Goal: Information Seeking & Learning: Learn about a topic

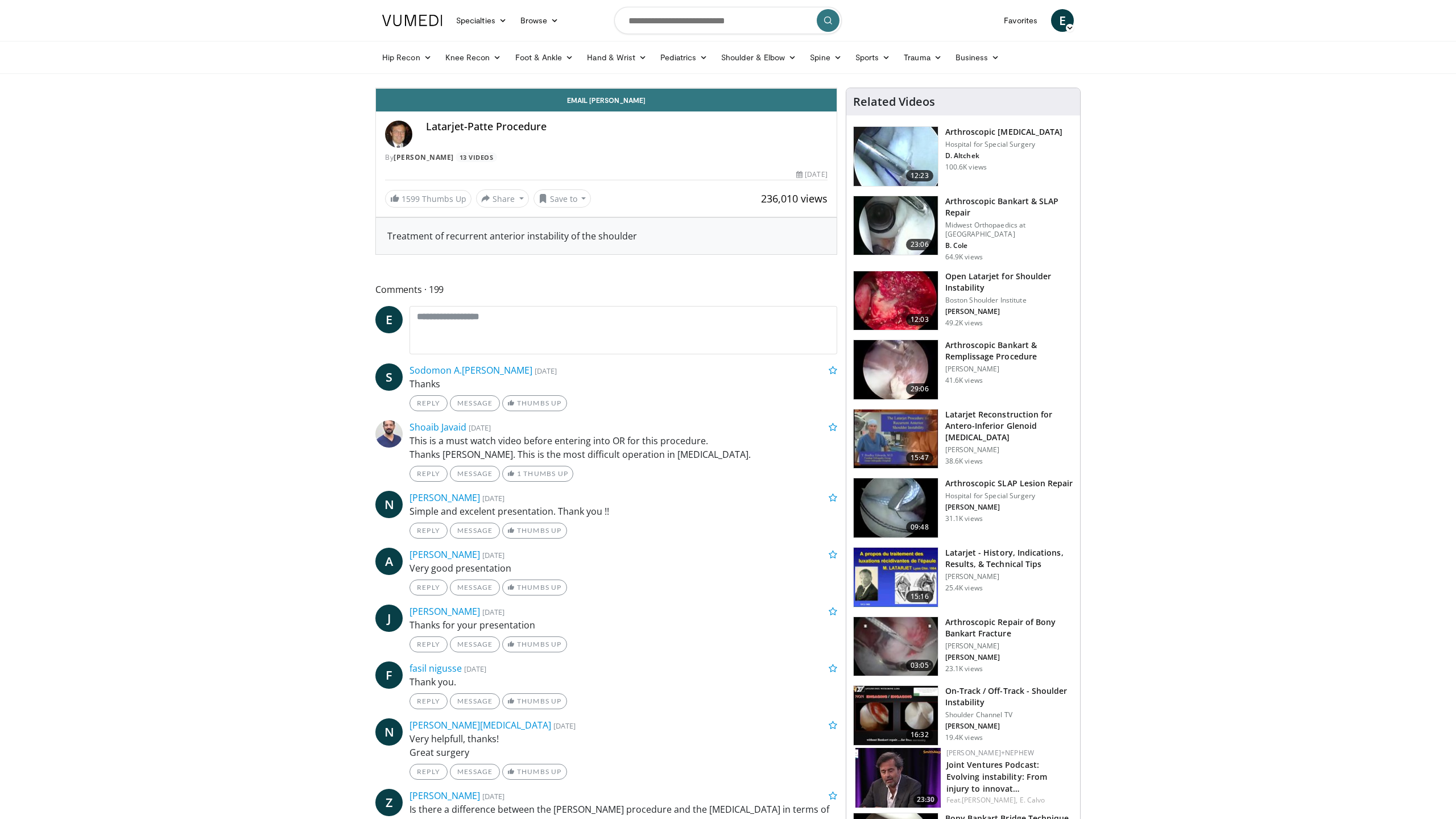
click at [837, 88] on div "10 seconds Tap to unmute" at bounding box center [606, 88] width 461 height 0
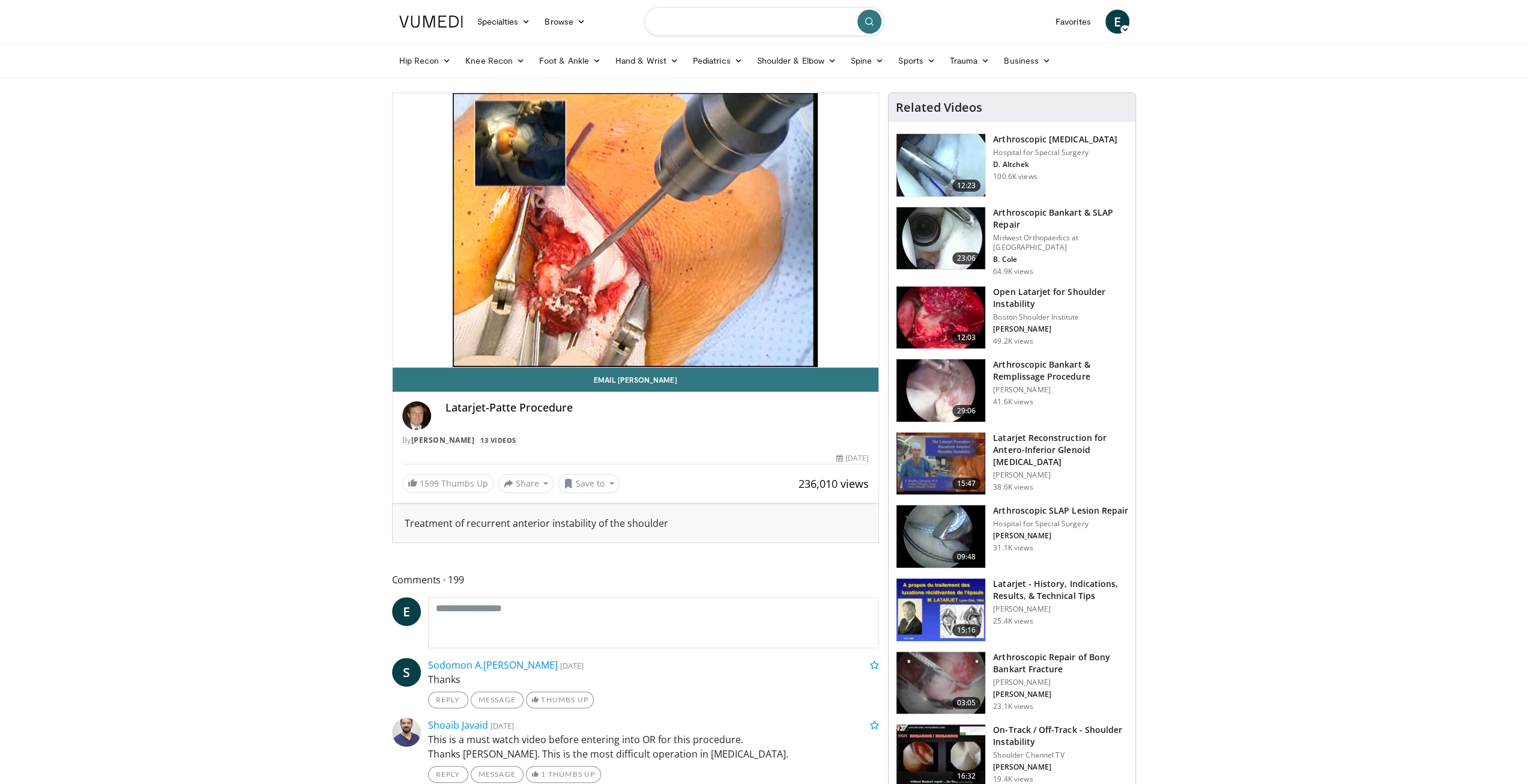
click at [724, 18] on input "Search topics, interventions" at bounding box center [765, 22] width 240 height 29
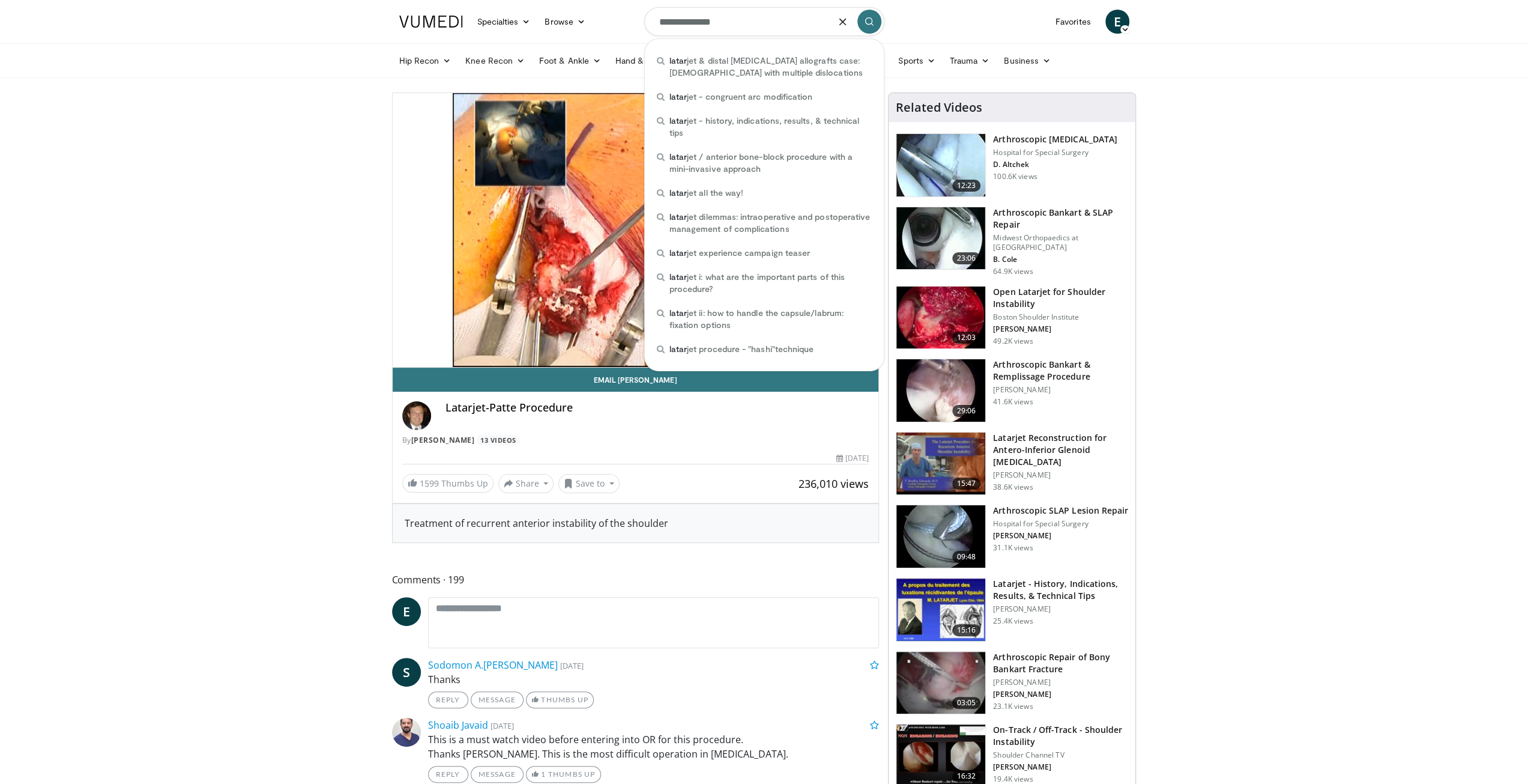
type input "**********"
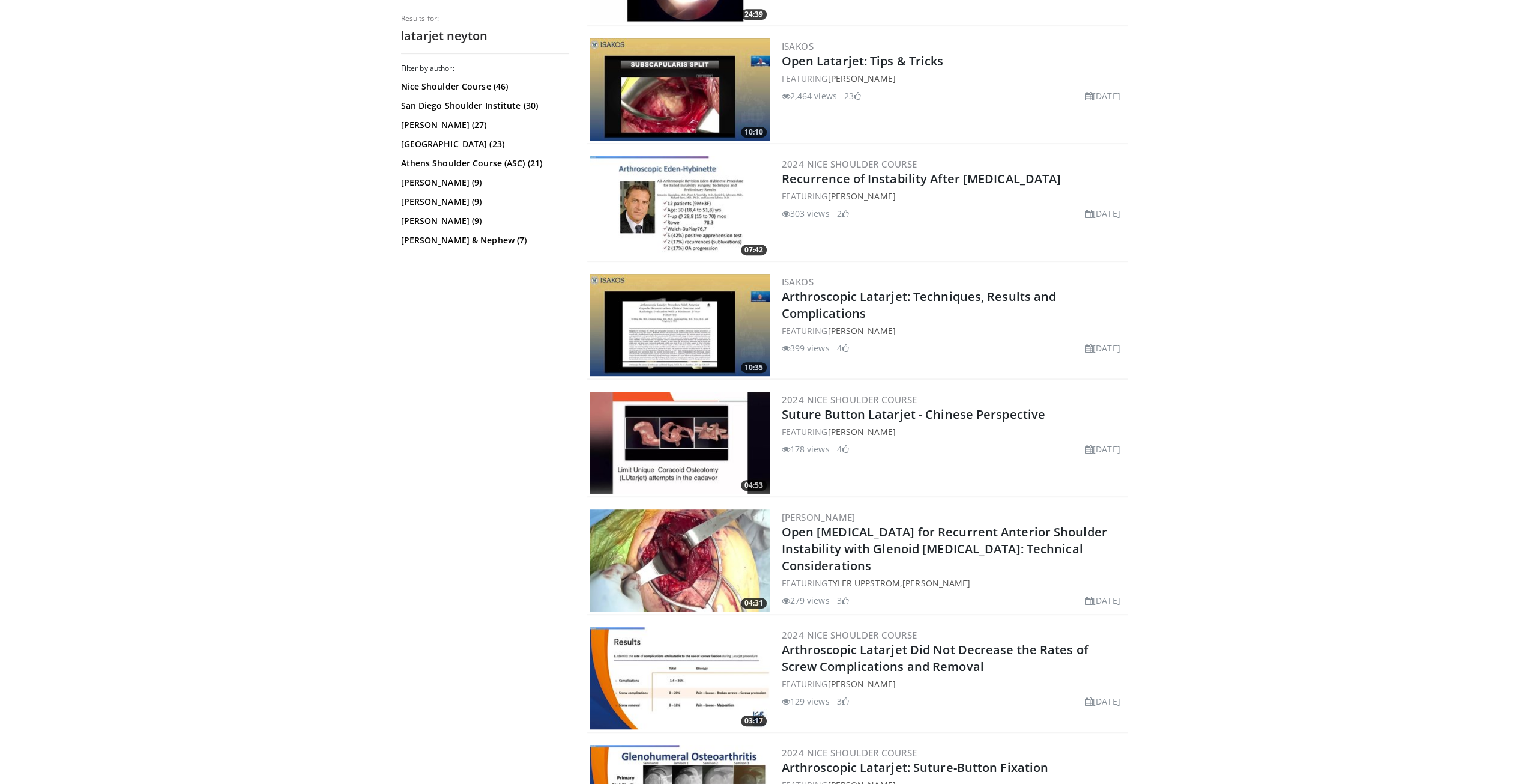
scroll to position [360, 0]
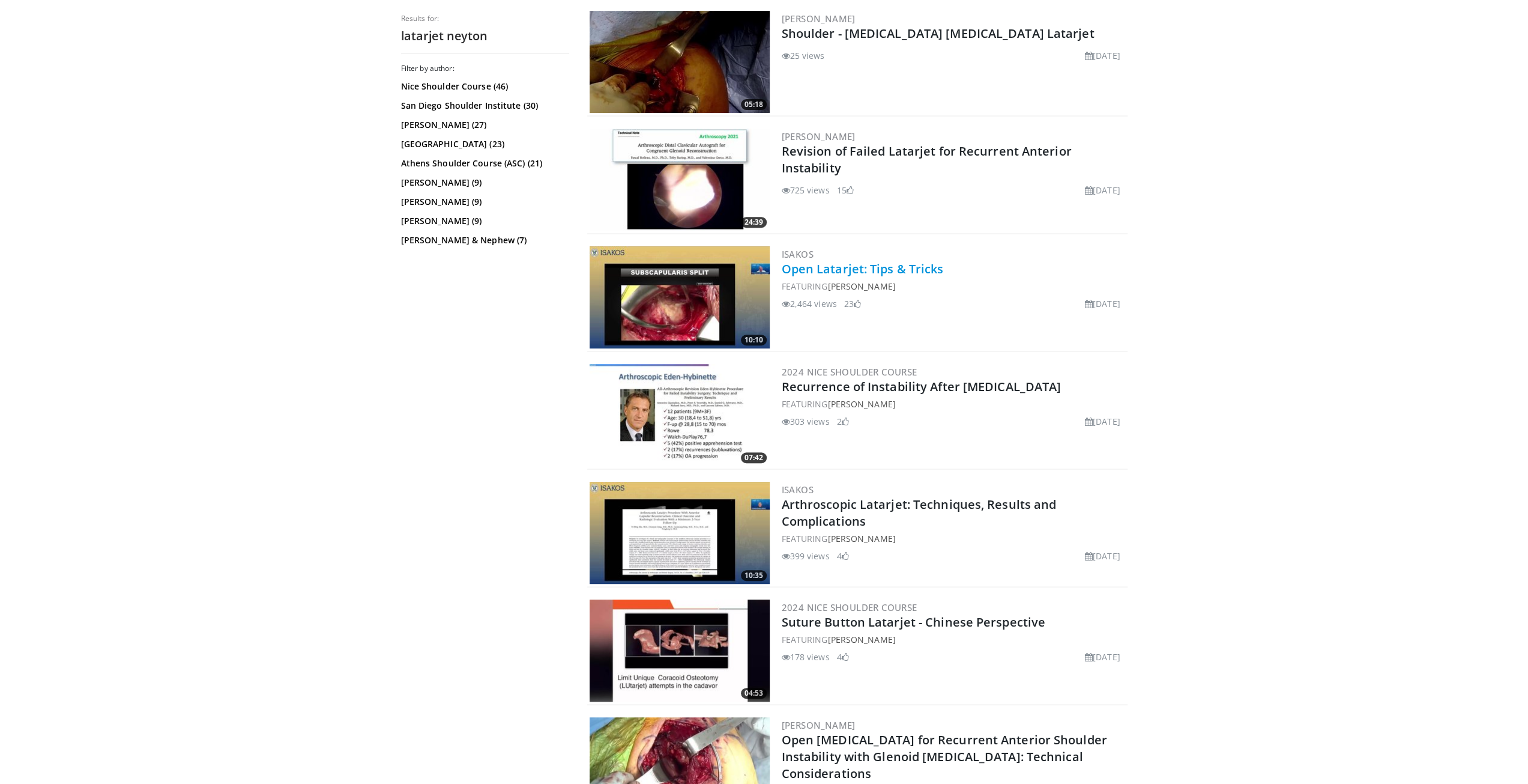
click at [857, 264] on link "Open Latarjet: Tips & Tricks" at bounding box center [862, 268] width 162 height 16
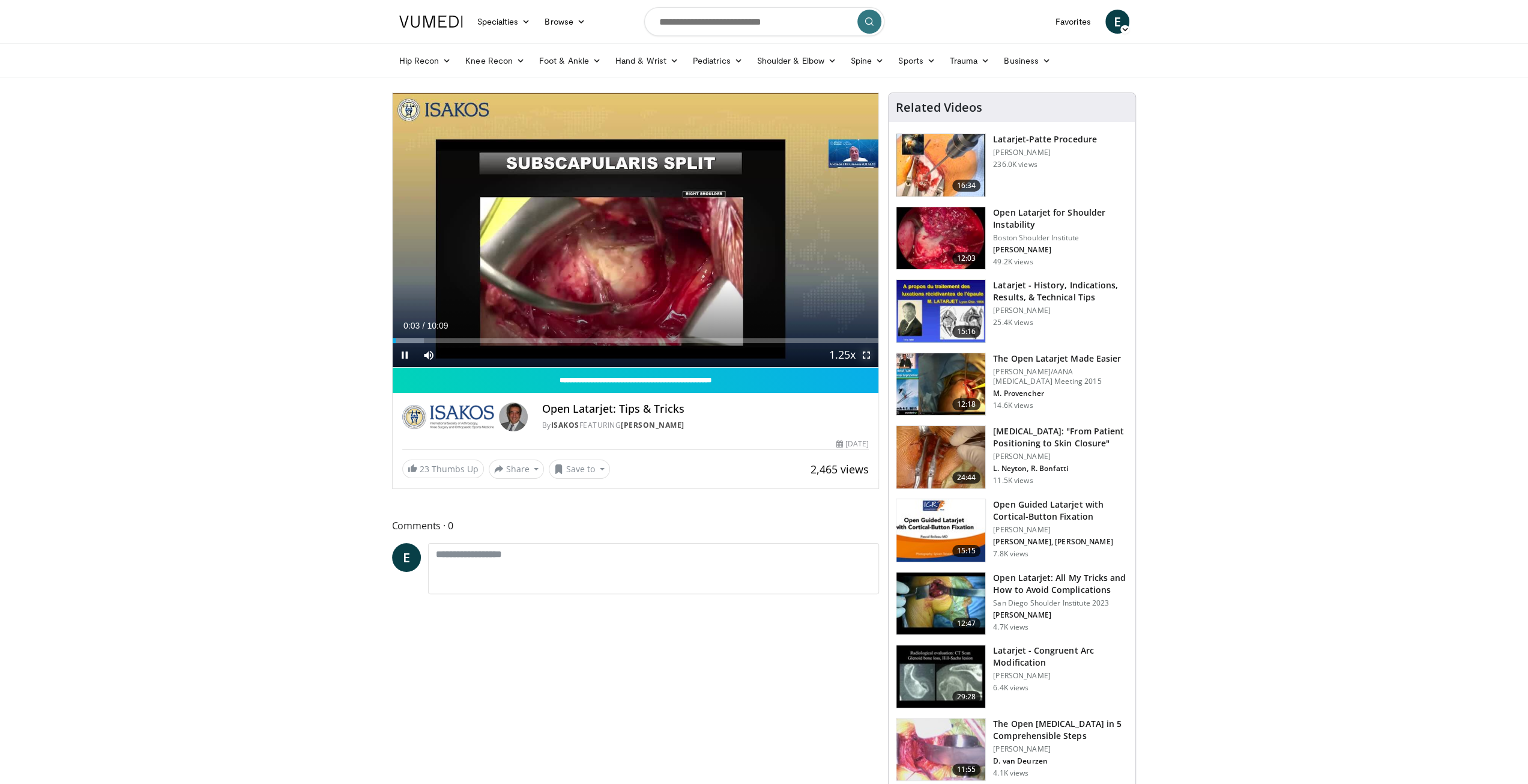
click at [867, 354] on span "Video Player" at bounding box center [867, 354] width 24 height 24
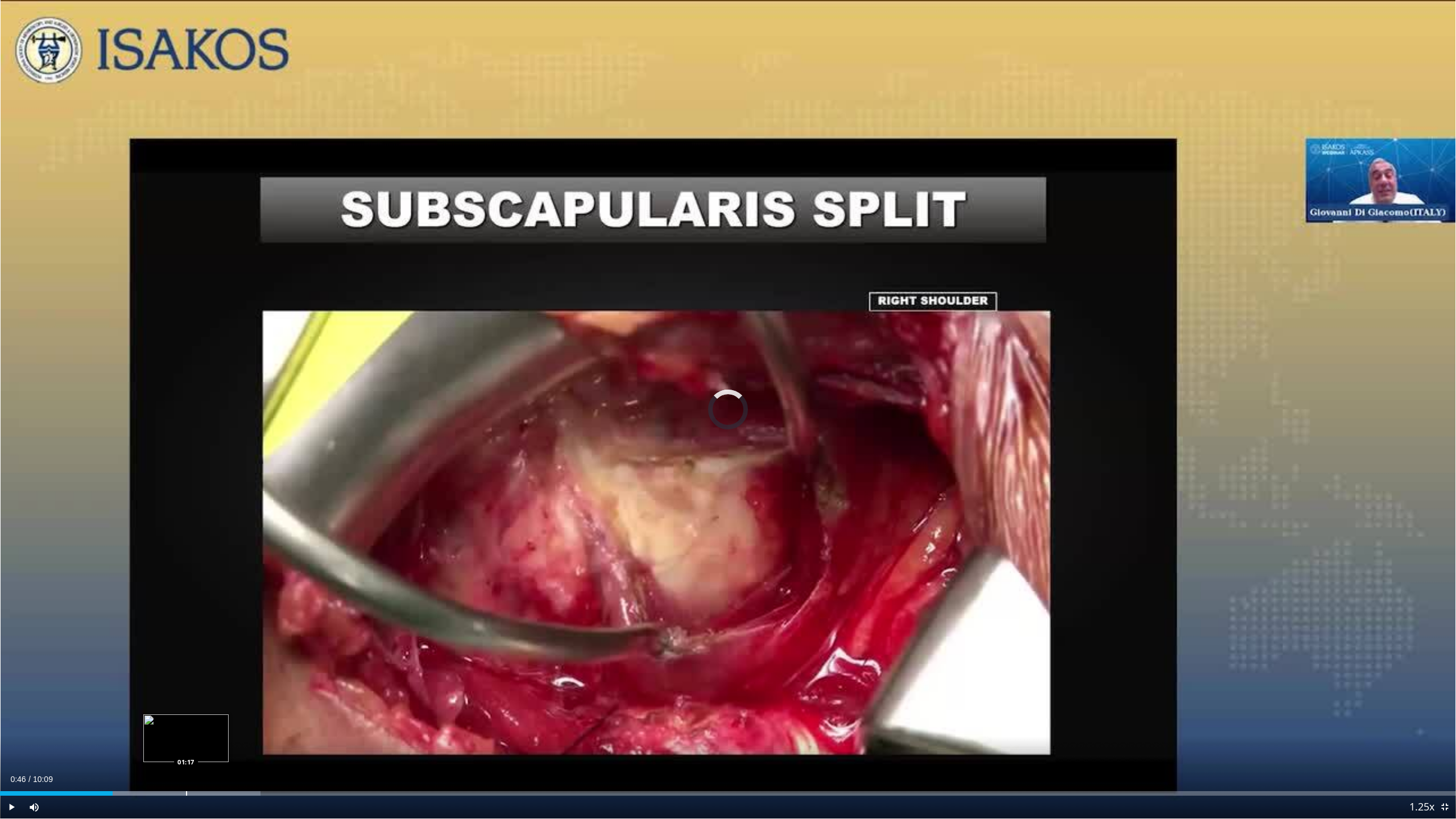
click at [186, 742] on div "Loaded : 17.89% 00:47 01:17" at bounding box center [728, 794] width 1456 height 5
click at [235, 742] on div "Progress Bar" at bounding box center [203, 794] width 167 height 5
click at [267, 742] on div "Progress Bar" at bounding box center [267, 794] width 1 height 5
click at [295, 742] on div "Progress Bar" at bounding box center [277, 794] width 163 height 5
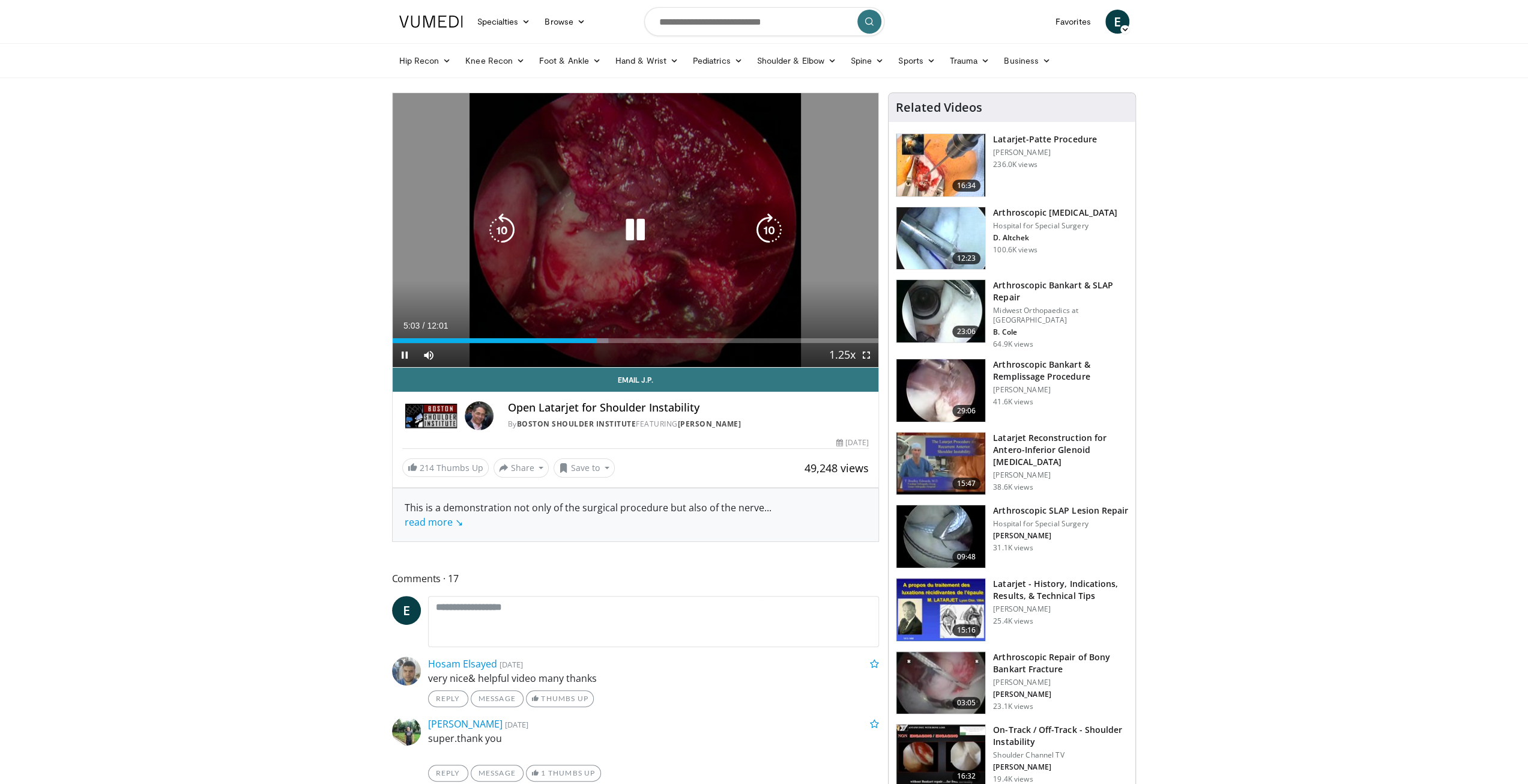
click at [619, 226] on icon "Video Player" at bounding box center [636, 230] width 33 height 33
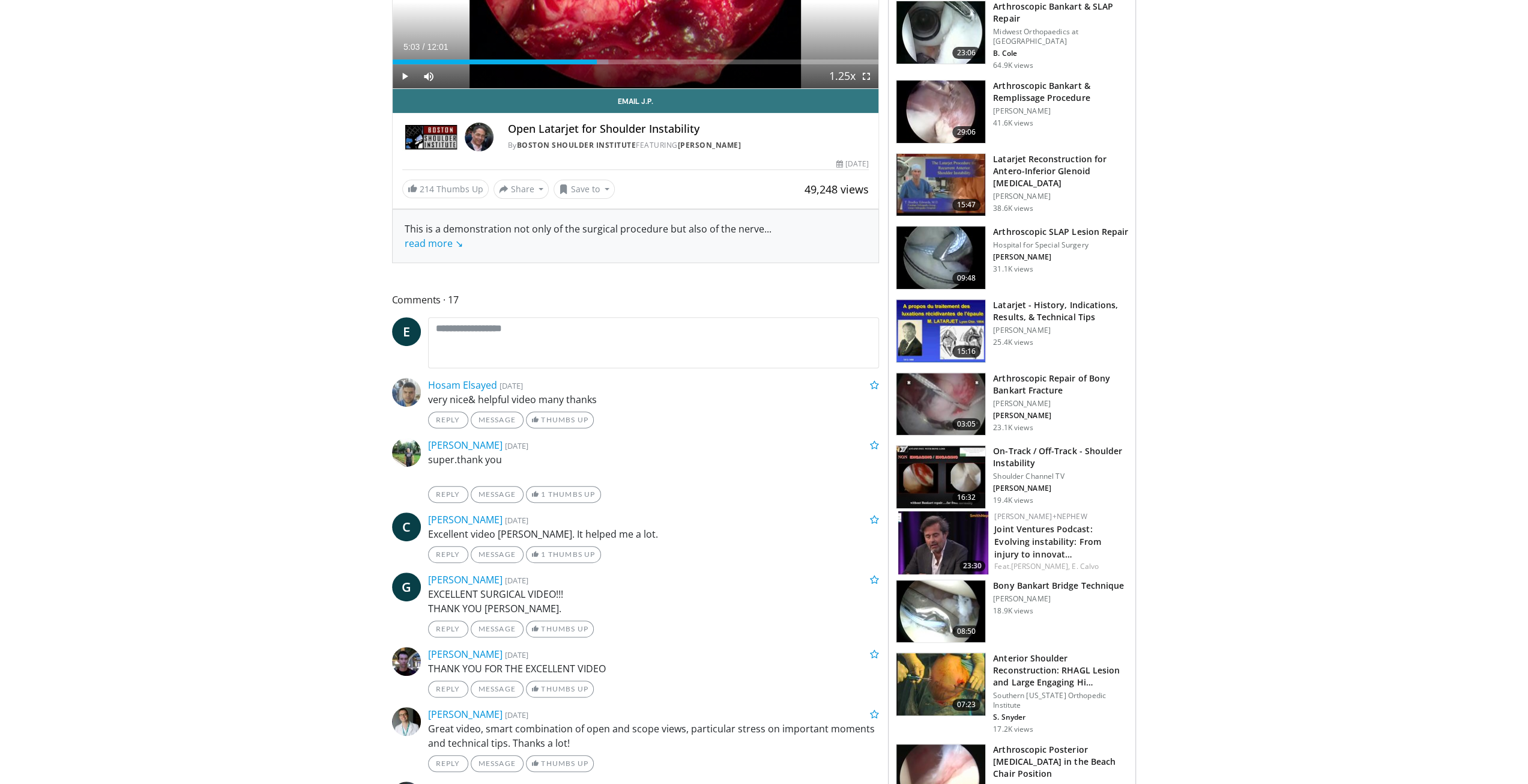
scroll to position [300, 0]
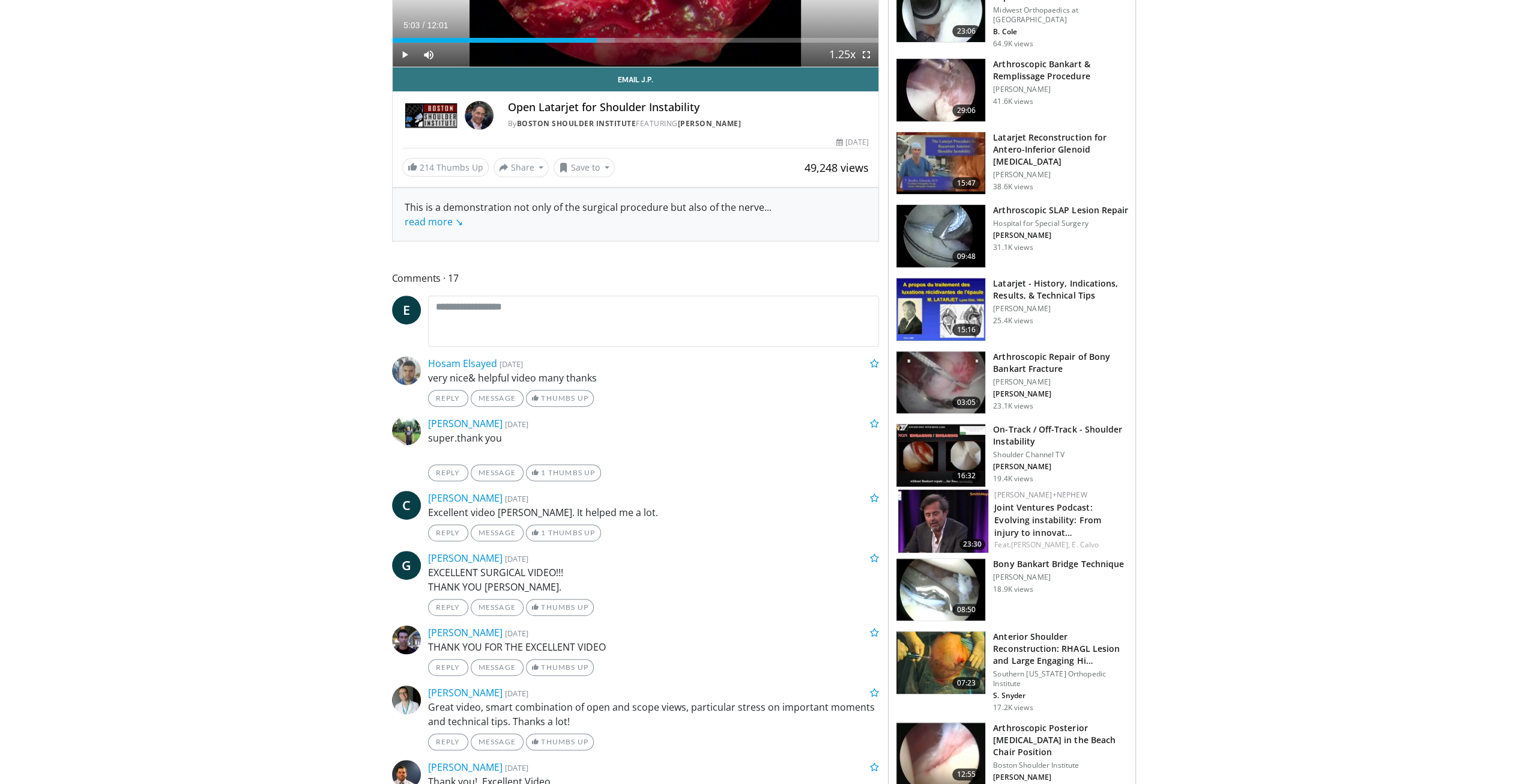
drag, startPoint x: 1063, startPoint y: 379, endPoint x: 1241, endPoint y: 389, distance: 178.3
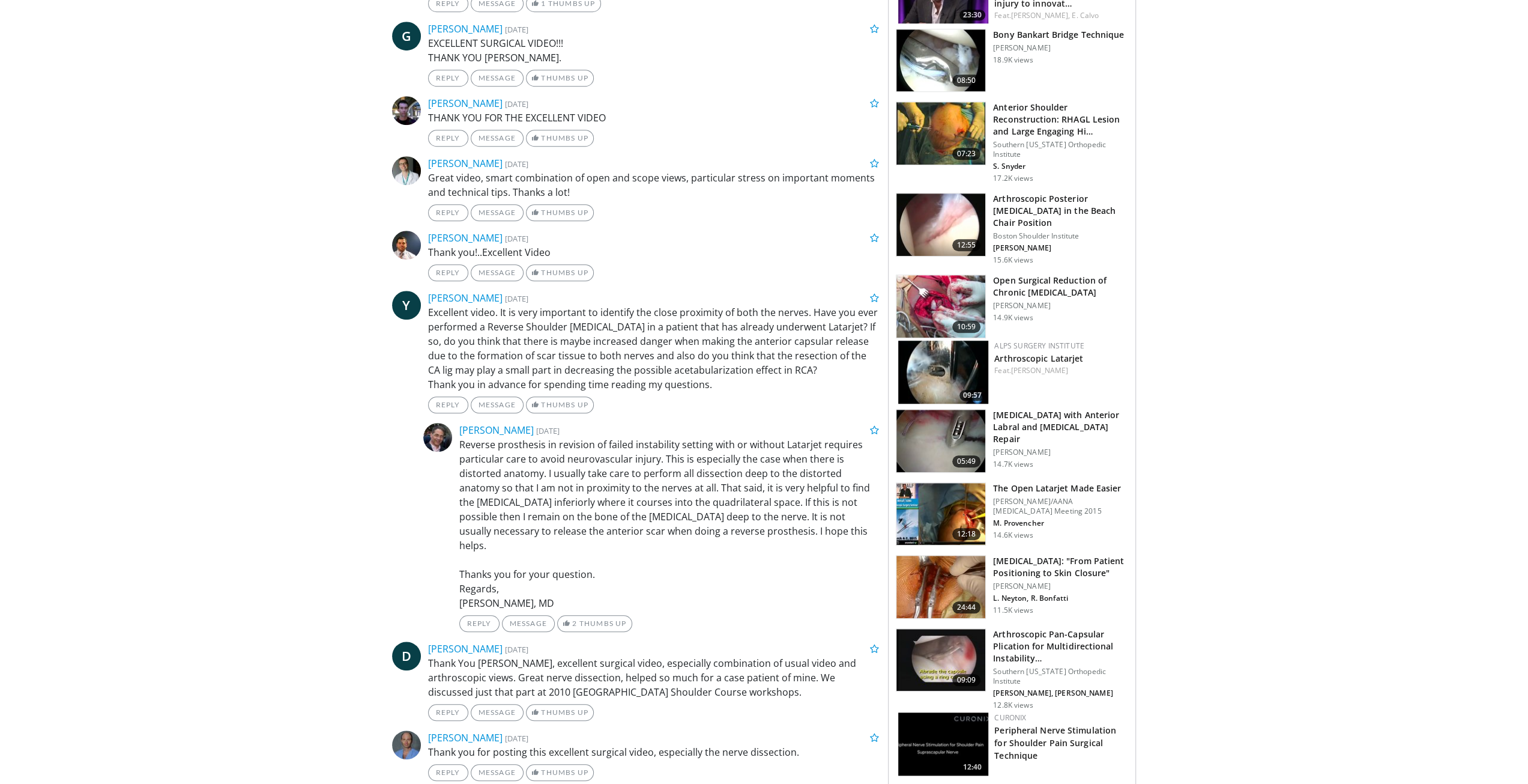
scroll to position [841, 0]
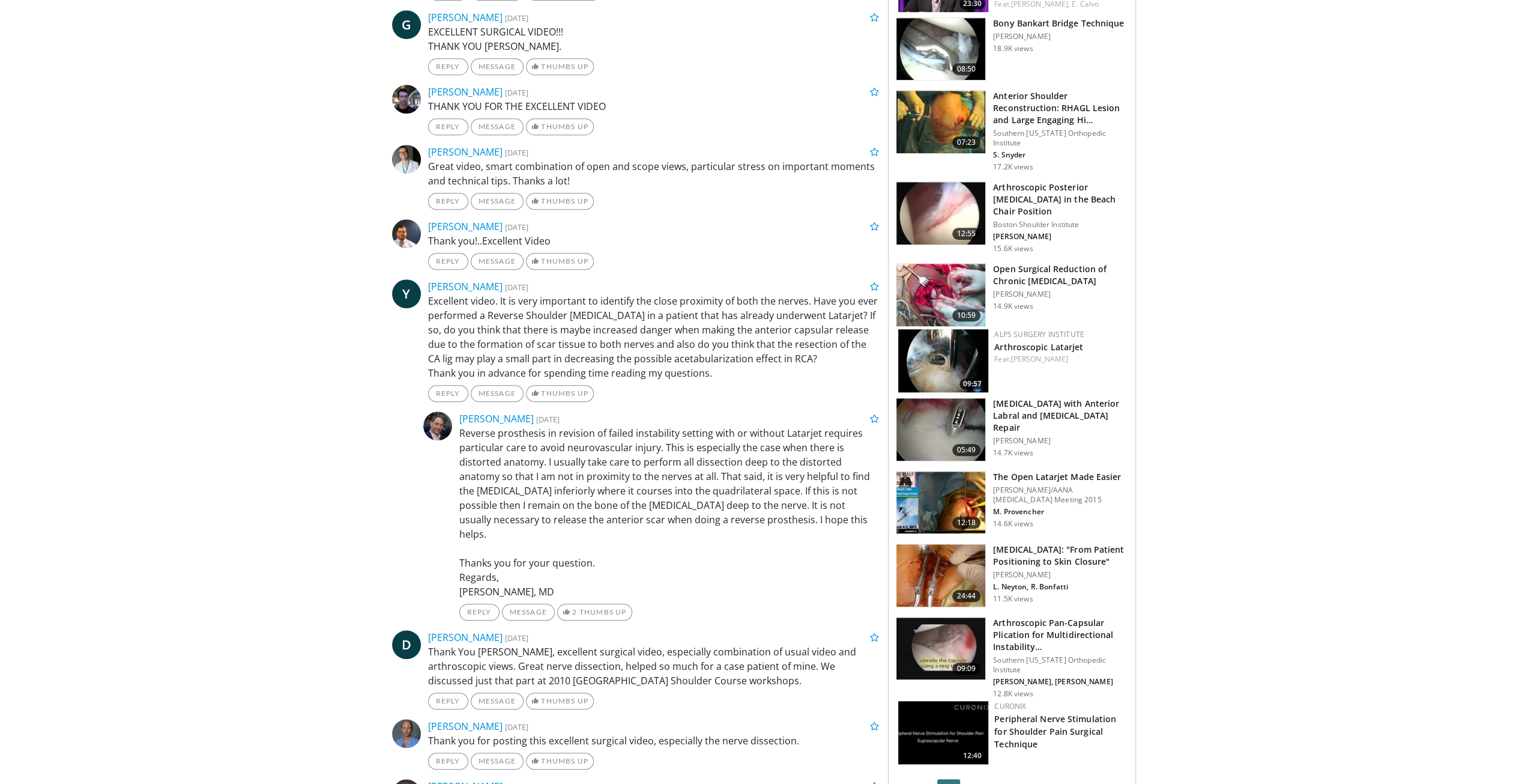
click at [1039, 545] on h3 "[MEDICAL_DATA]: "From Patient Positioning to Skin Closure"" at bounding box center [1061, 555] width 135 height 24
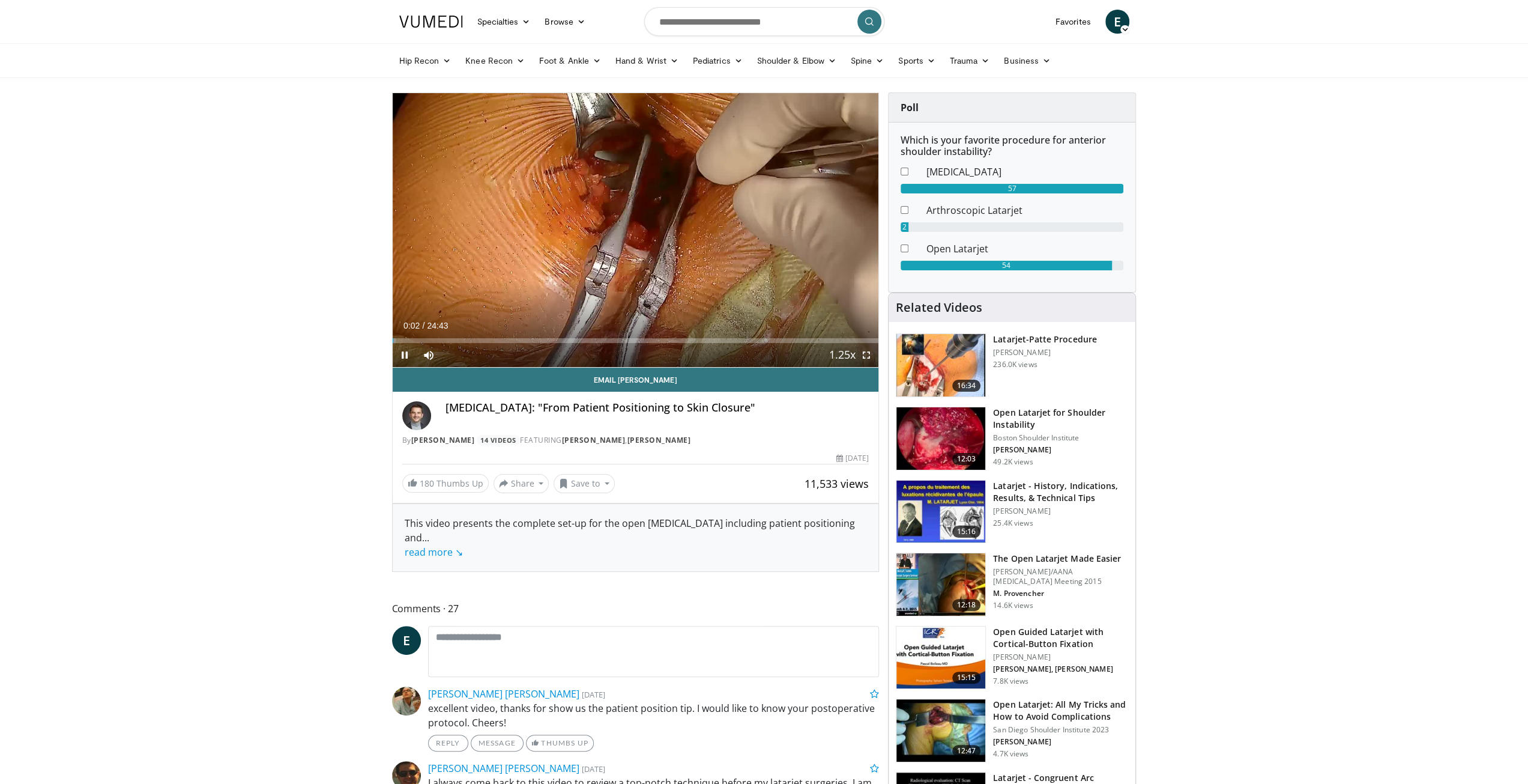
click at [871, 354] on span "Video Player" at bounding box center [867, 354] width 24 height 24
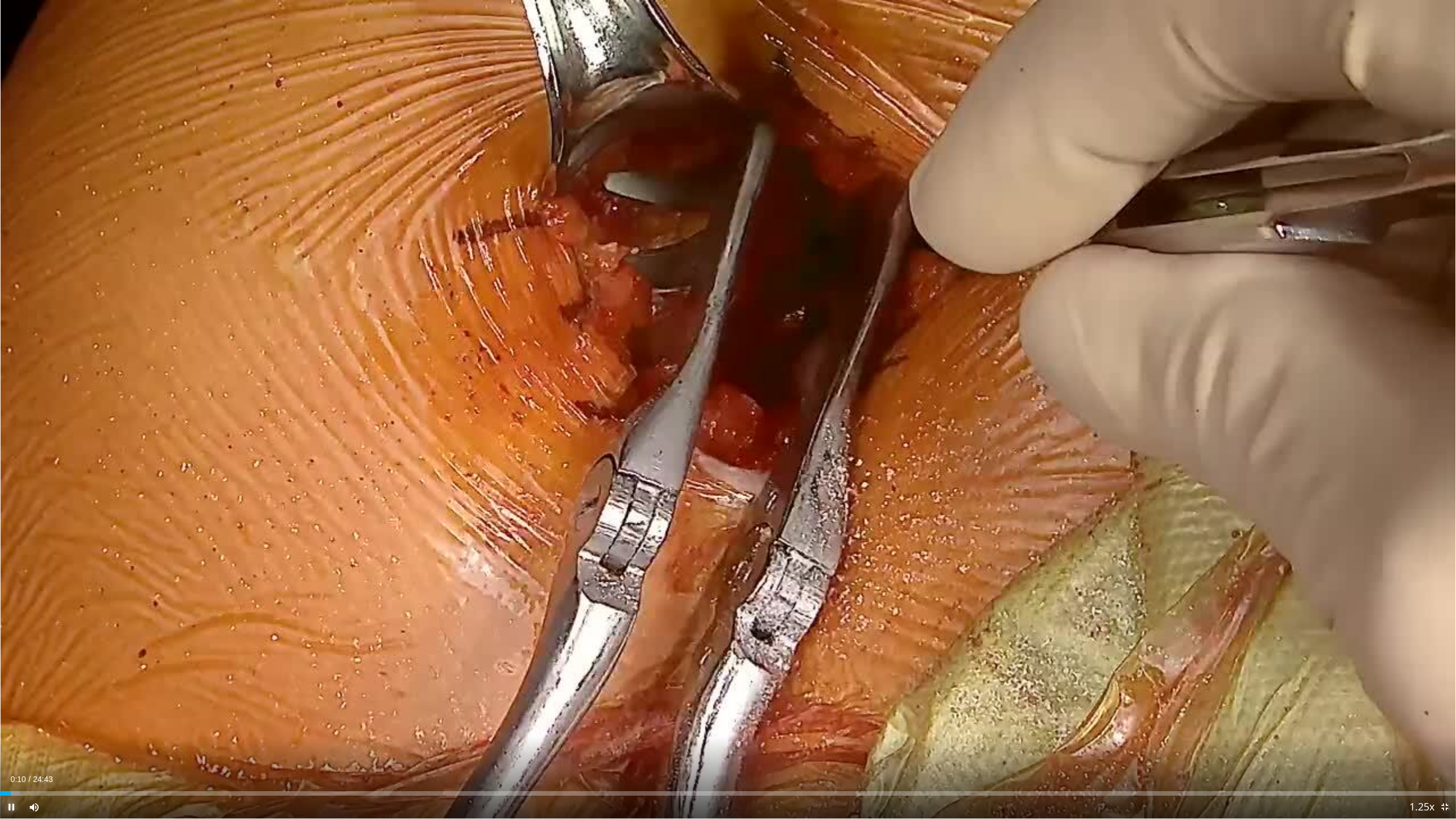
click at [9, 742] on span "Video Player" at bounding box center [11, 806] width 23 height 23
click at [11, 742] on span "Video Player" at bounding box center [11, 806] width 23 height 23
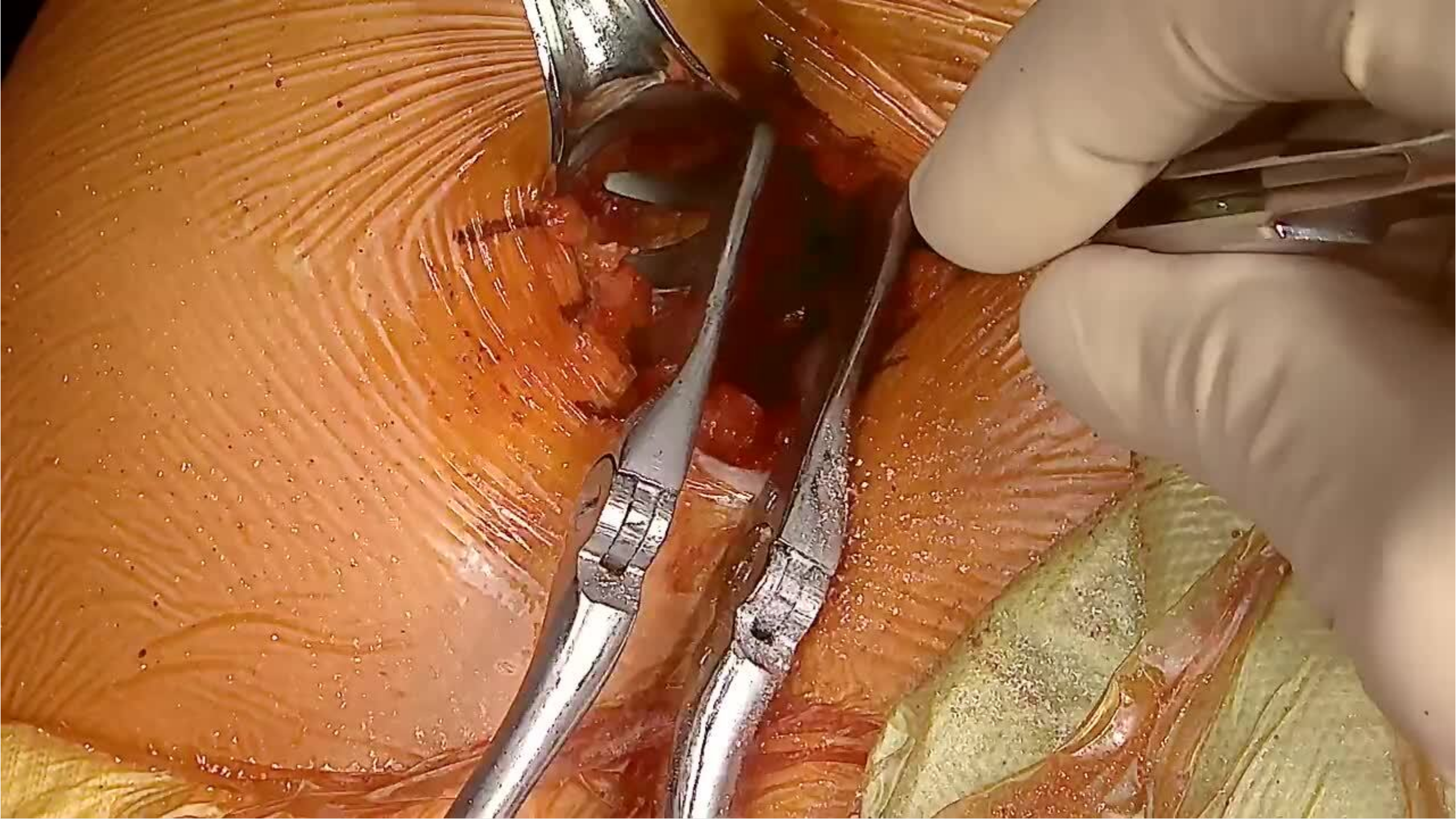
click at [0, 742] on button "Pause" at bounding box center [11, 806] width 23 height 23
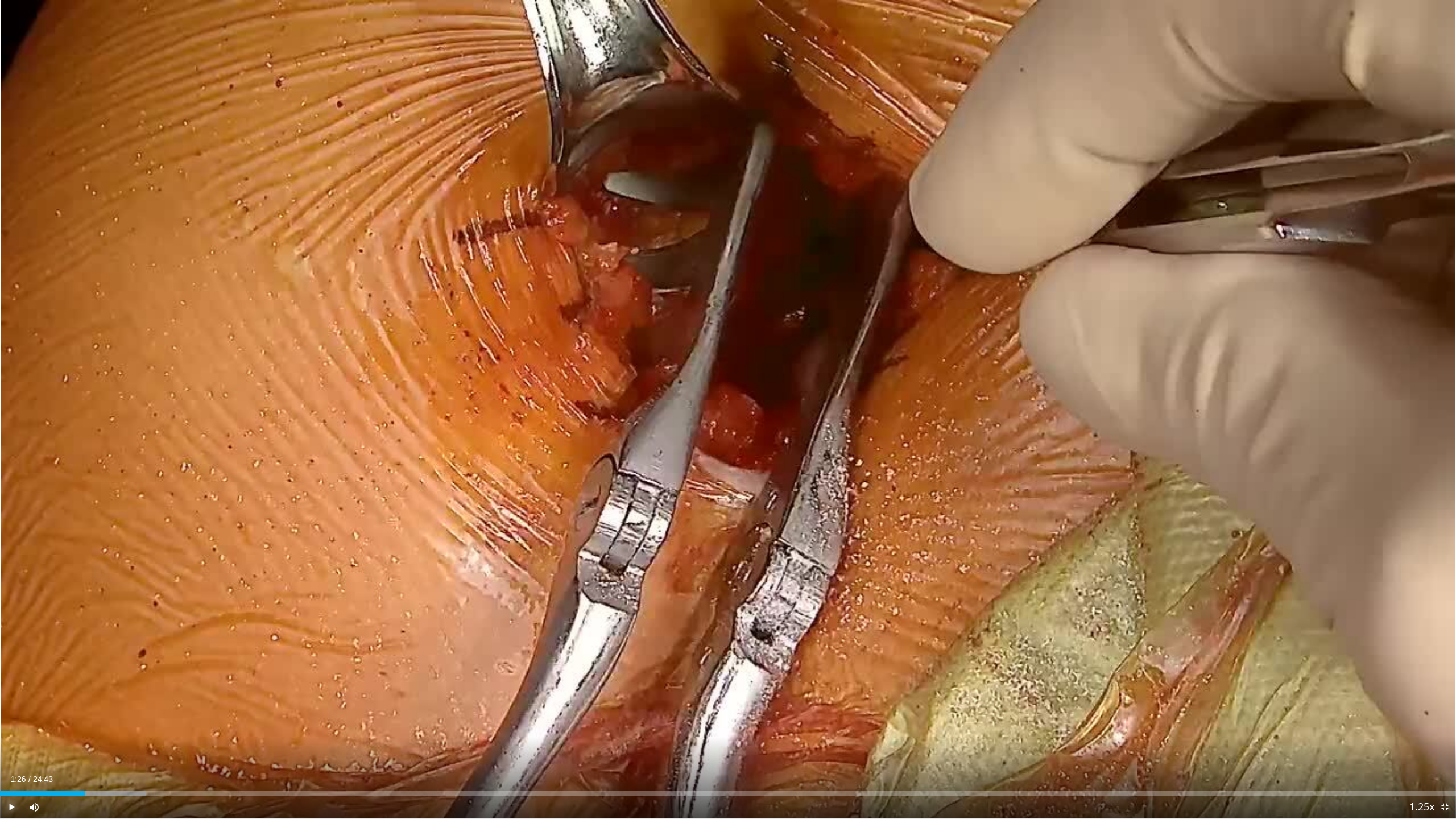
click at [0, 742] on button "Play" at bounding box center [11, 806] width 23 height 23
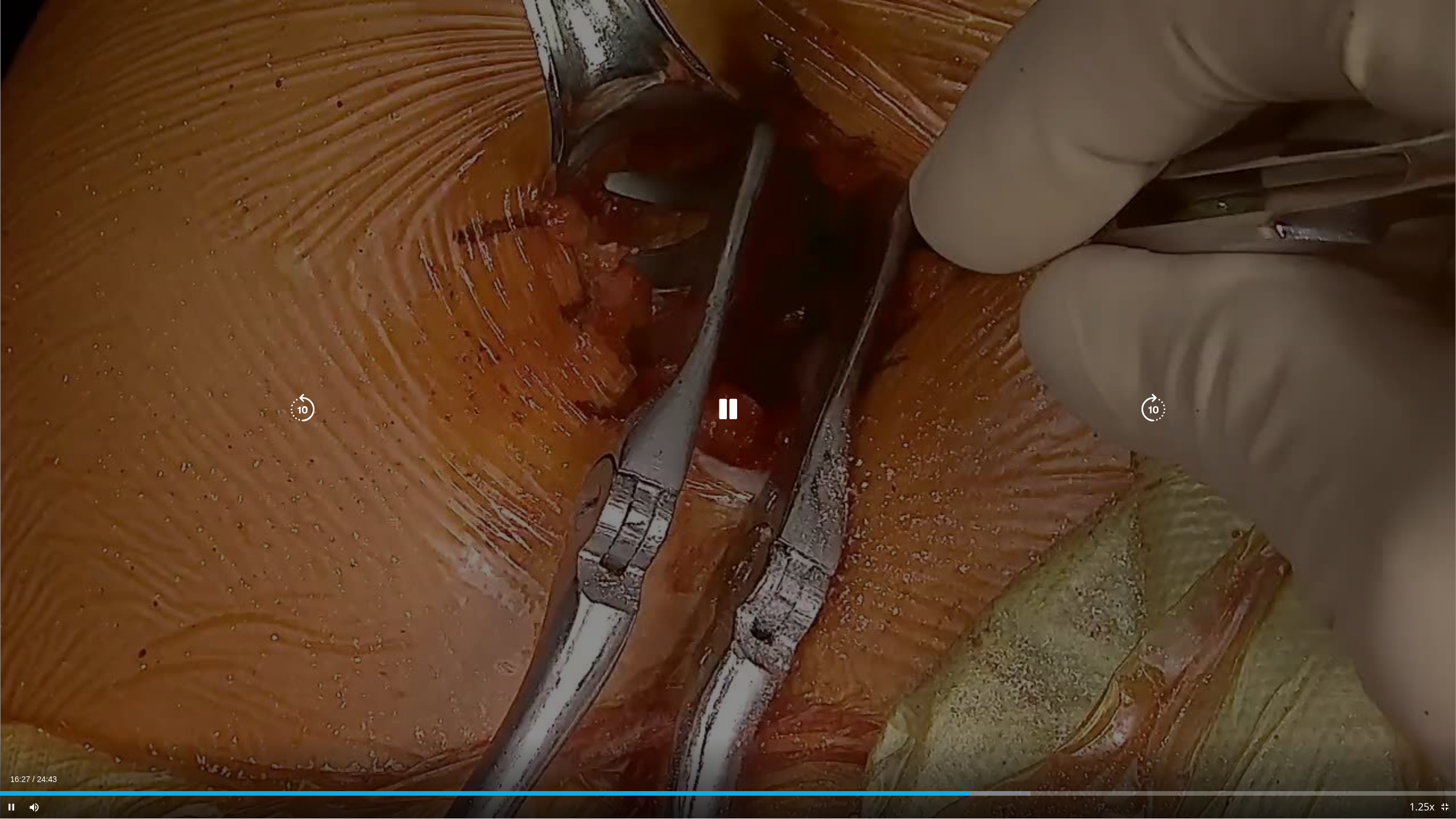
drag, startPoint x: 747, startPoint y: 405, endPoint x: 739, endPoint y: 405, distance: 8.0
click at [739, 405] on div "Video Player" at bounding box center [728, 409] width 874 height 23
click at [739, 405] on icon "Video Player" at bounding box center [728, 409] width 32 height 32
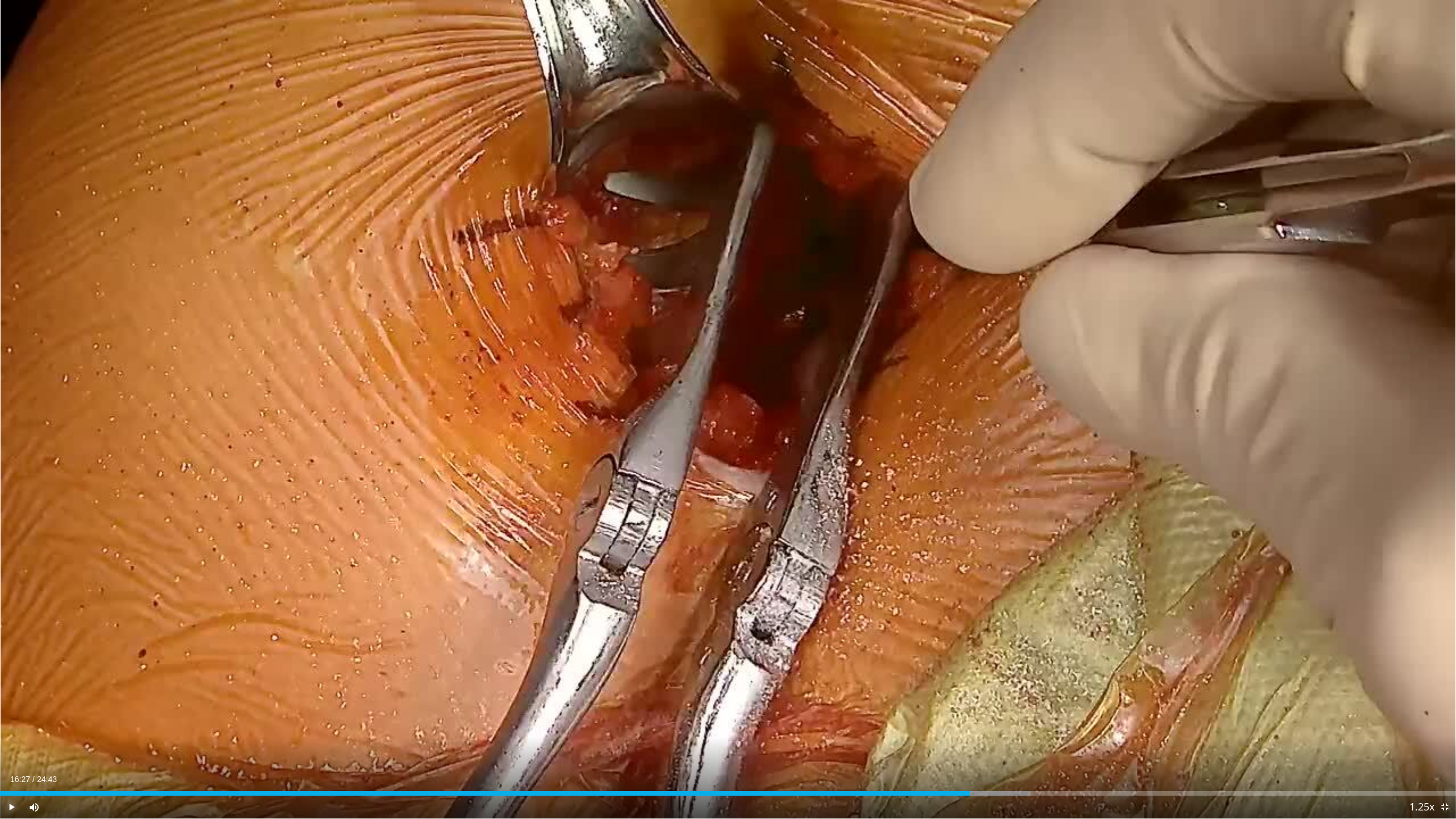
click at [11, 742] on span "Video Player" at bounding box center [11, 806] width 23 height 23
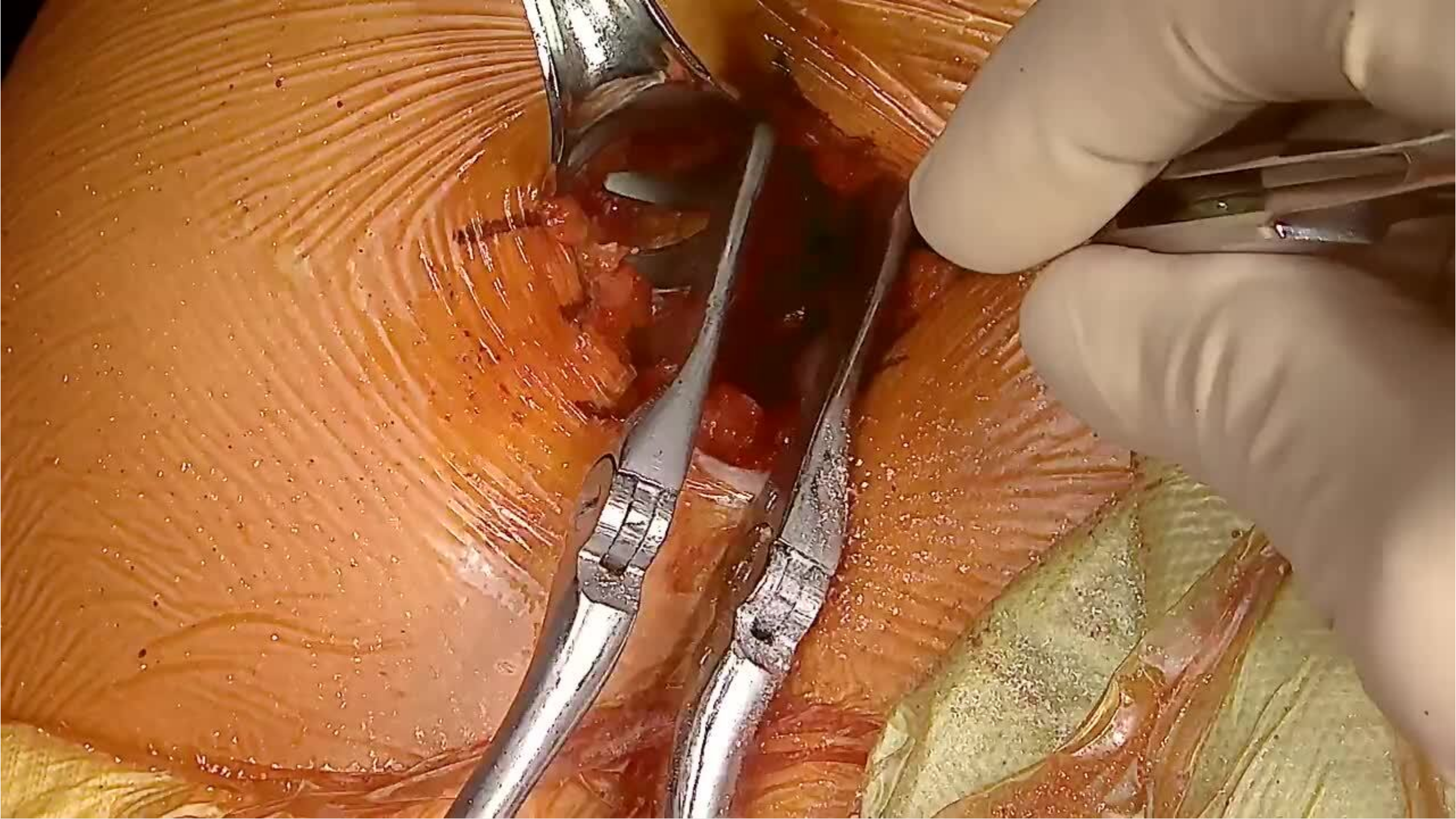
drag, startPoint x: 10, startPoint y: 767, endPoint x: 558, endPoint y: 381, distance: 670.3
click at [558, 381] on div "10 seconds Tap to unmute" at bounding box center [728, 409] width 1456 height 818
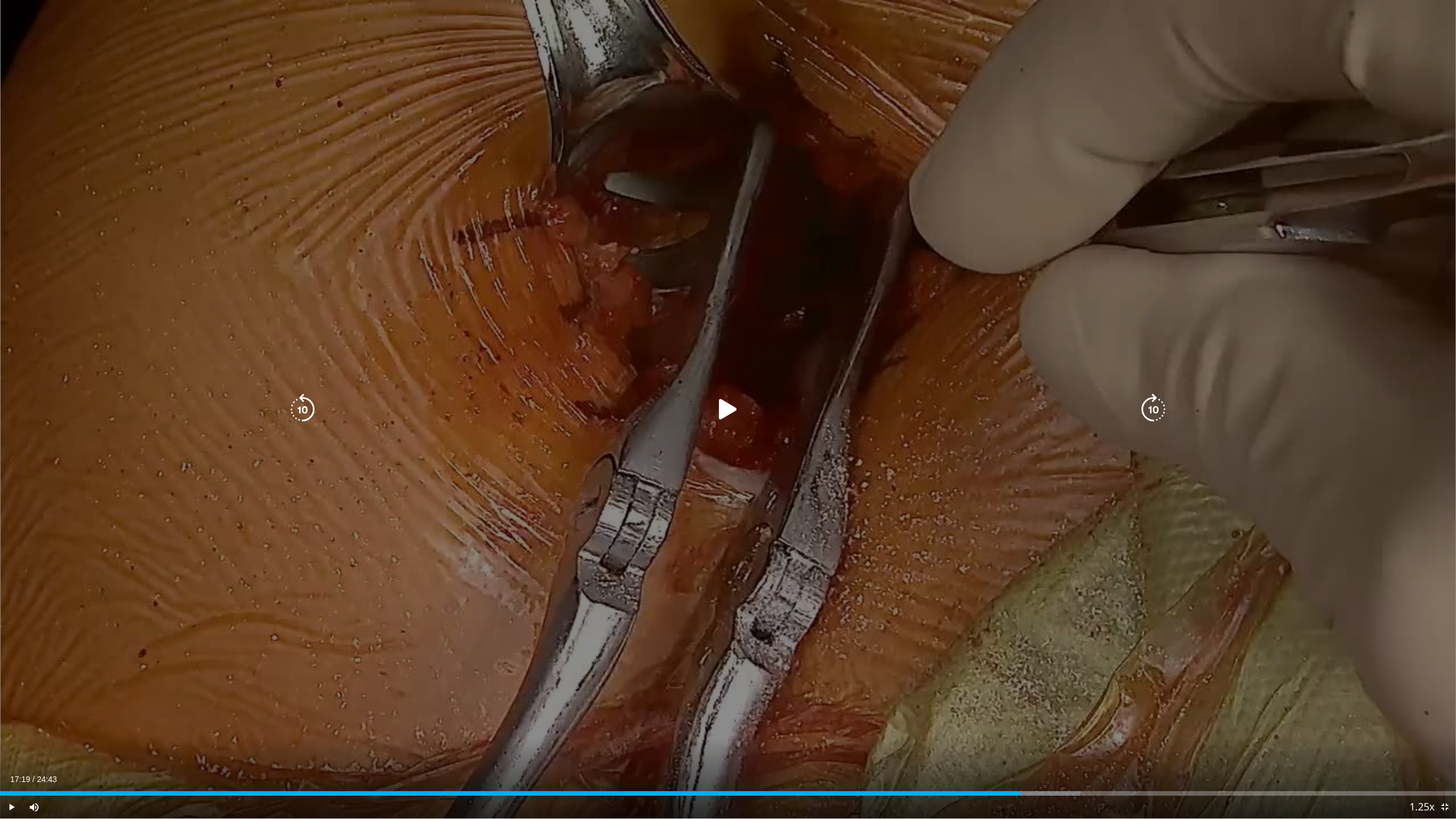
click at [566, 370] on div "10 seconds Tap to unmute" at bounding box center [728, 409] width 1456 height 818
click at [728, 411] on icon "Video Player" at bounding box center [728, 409] width 32 height 32
click at [751, 579] on div "10 seconds Tap to unmute" at bounding box center [728, 409] width 1456 height 818
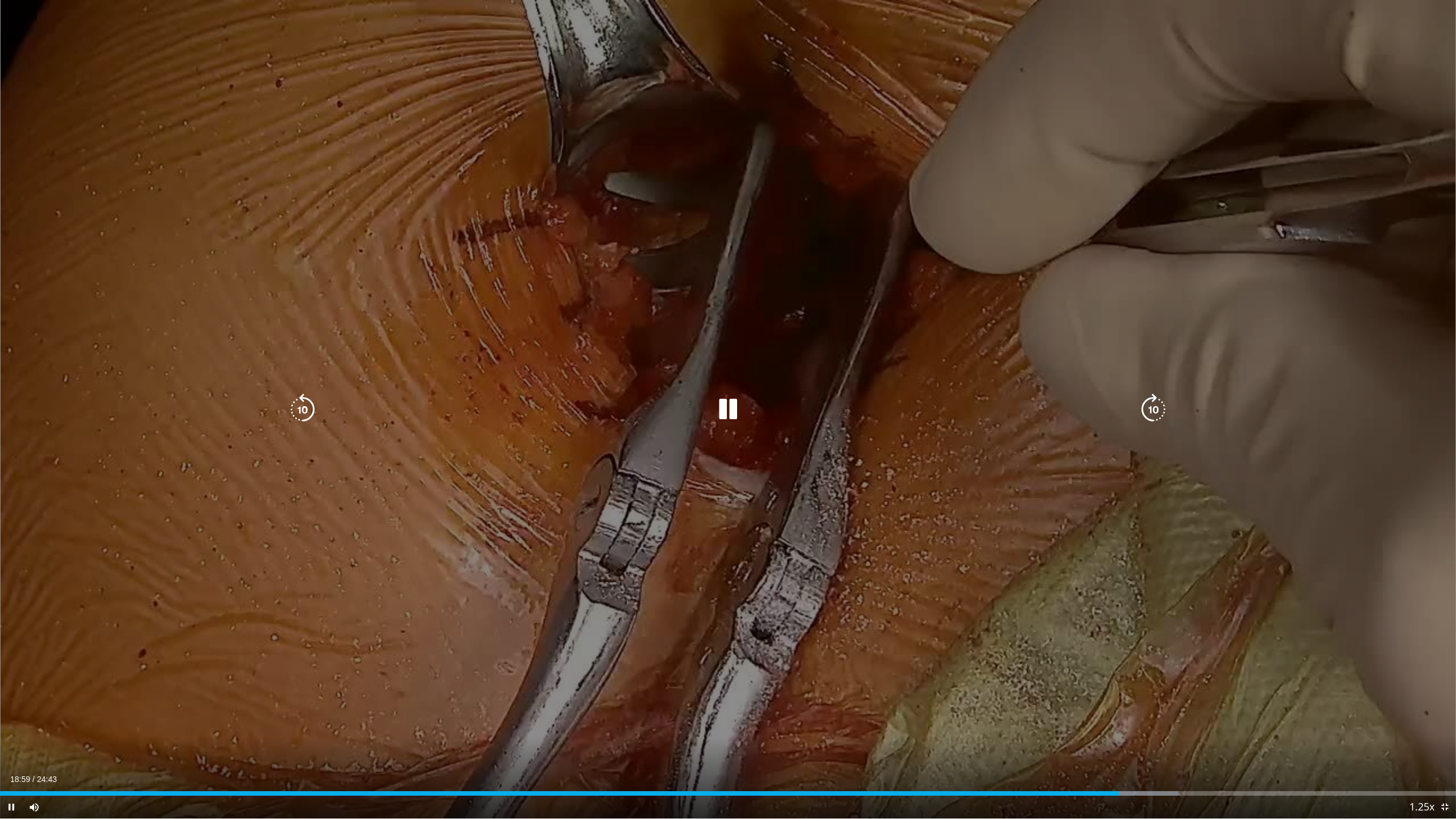
click at [728, 471] on div "10 seconds Tap to unmute" at bounding box center [728, 409] width 1456 height 818
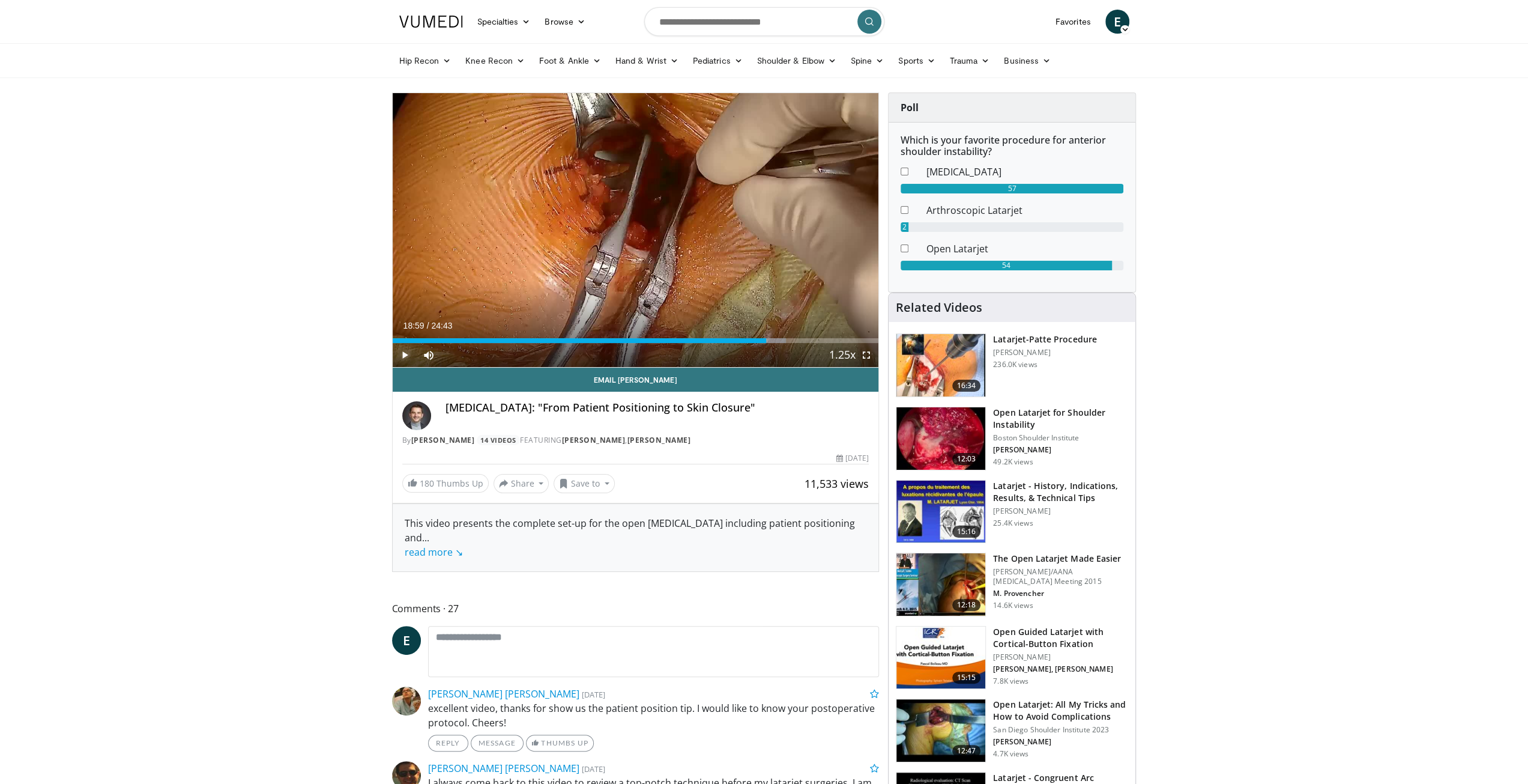
click at [406, 356] on span "Video Player" at bounding box center [405, 354] width 24 height 24
click at [865, 353] on span "Video Player" at bounding box center [867, 354] width 24 height 24
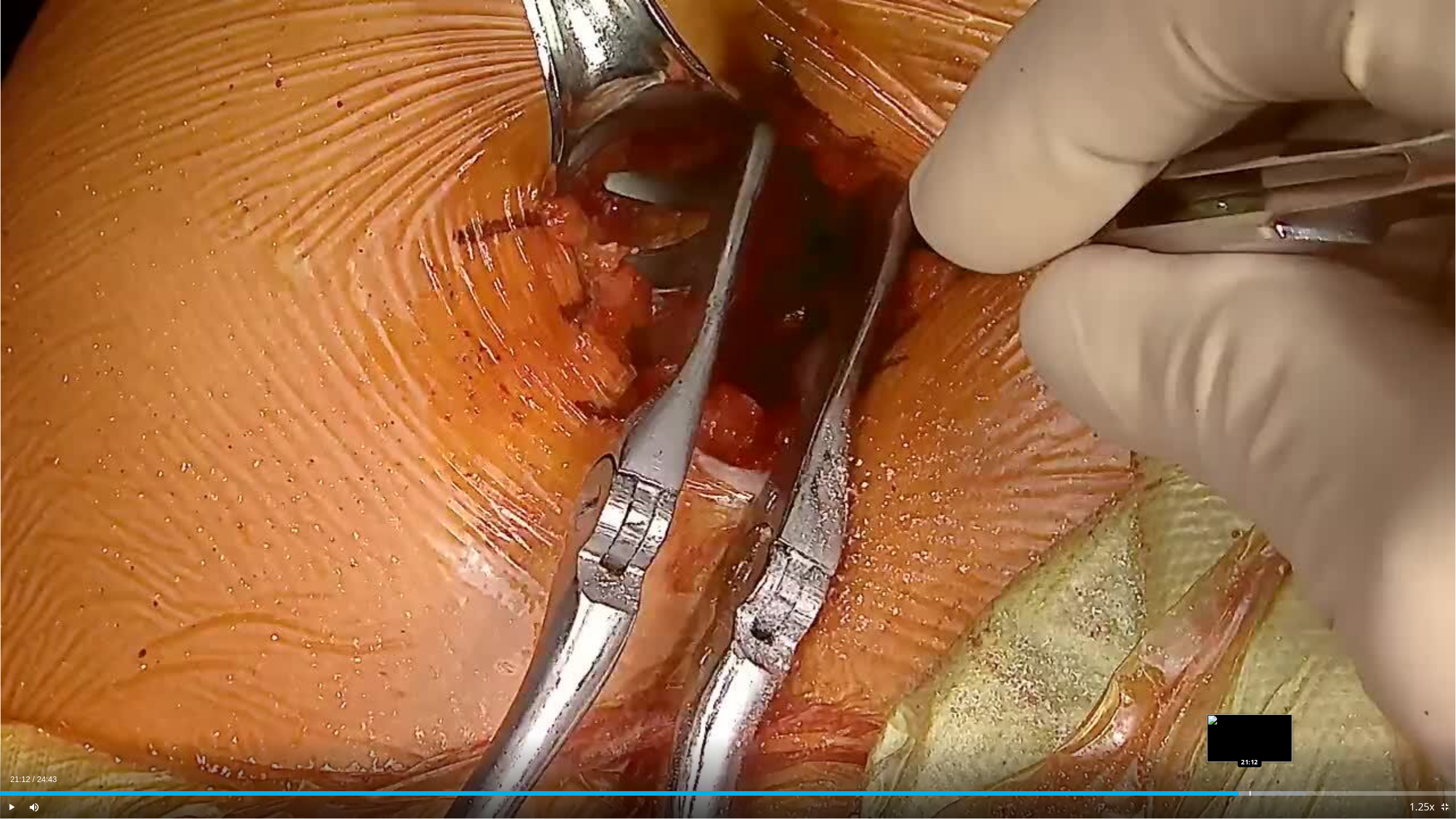
click at [1249, 742] on div "Loaded : 89.63% 21:01 21:12" at bounding box center [728, 791] width 1456 height 11
click at [1274, 742] on div "Loaded : 90.36% 21:37 21:37" at bounding box center [728, 791] width 1456 height 11
click at [1289, 742] on div "Progress Bar" at bounding box center [1289, 794] width 1 height 5
click at [1319, 742] on div "Loaded : 92.97% 21:53 22:20" at bounding box center [728, 791] width 1456 height 11
click at [1339, 742] on div "Loaded : 94.98% 22:24 22:37" at bounding box center [728, 791] width 1456 height 11
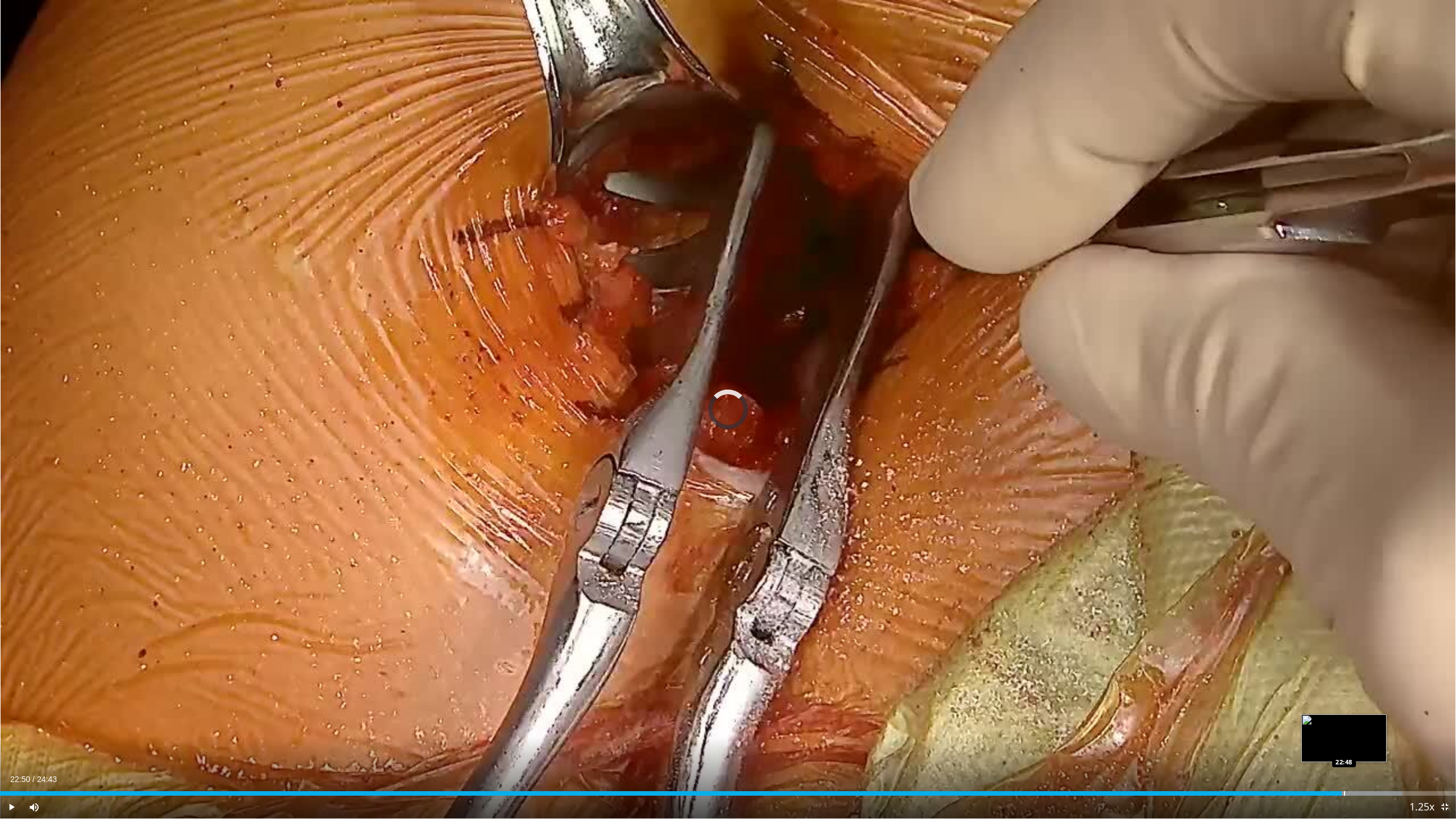
click at [1346, 742] on div "Loaded : 96.32% 22:46 22:48" at bounding box center [728, 791] width 1456 height 11
click at [1362, 742] on div "Loaded : 96.99% 23:07 23:07" at bounding box center [728, 791] width 1456 height 11
click at [1380, 742] on div "Progress Bar" at bounding box center [1379, 794] width 90 height 5
click at [1394, 742] on div "Progress Bar" at bounding box center [1394, 794] width 1 height 5
click at [1413, 742] on div "Progress Bar" at bounding box center [1411, 794] width 89 height 5
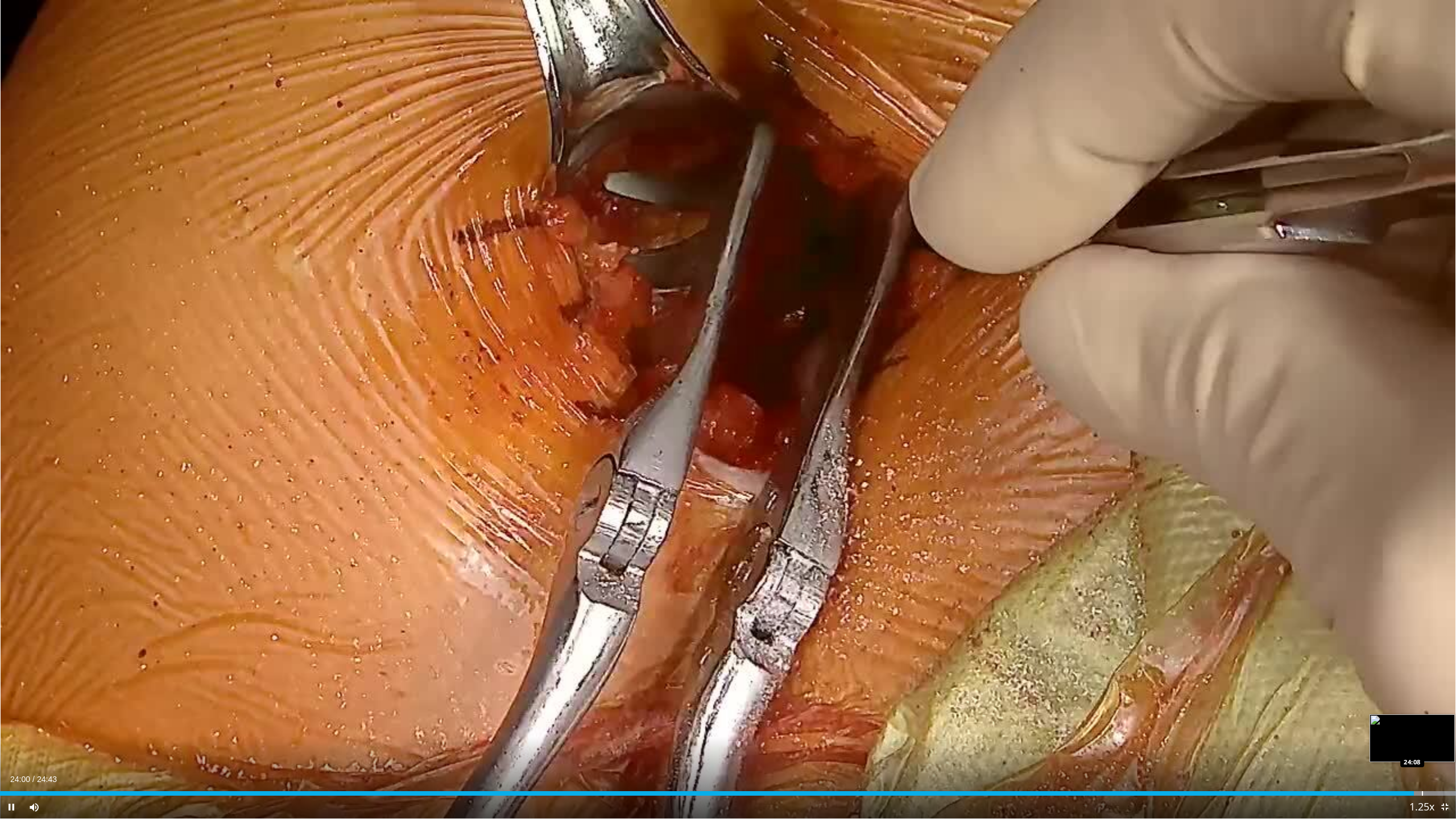
click at [1423, 742] on div "Progress Bar" at bounding box center [1411, 794] width 89 height 5
click at [1435, 742] on div "Progress Bar" at bounding box center [1435, 794] width 1 height 5
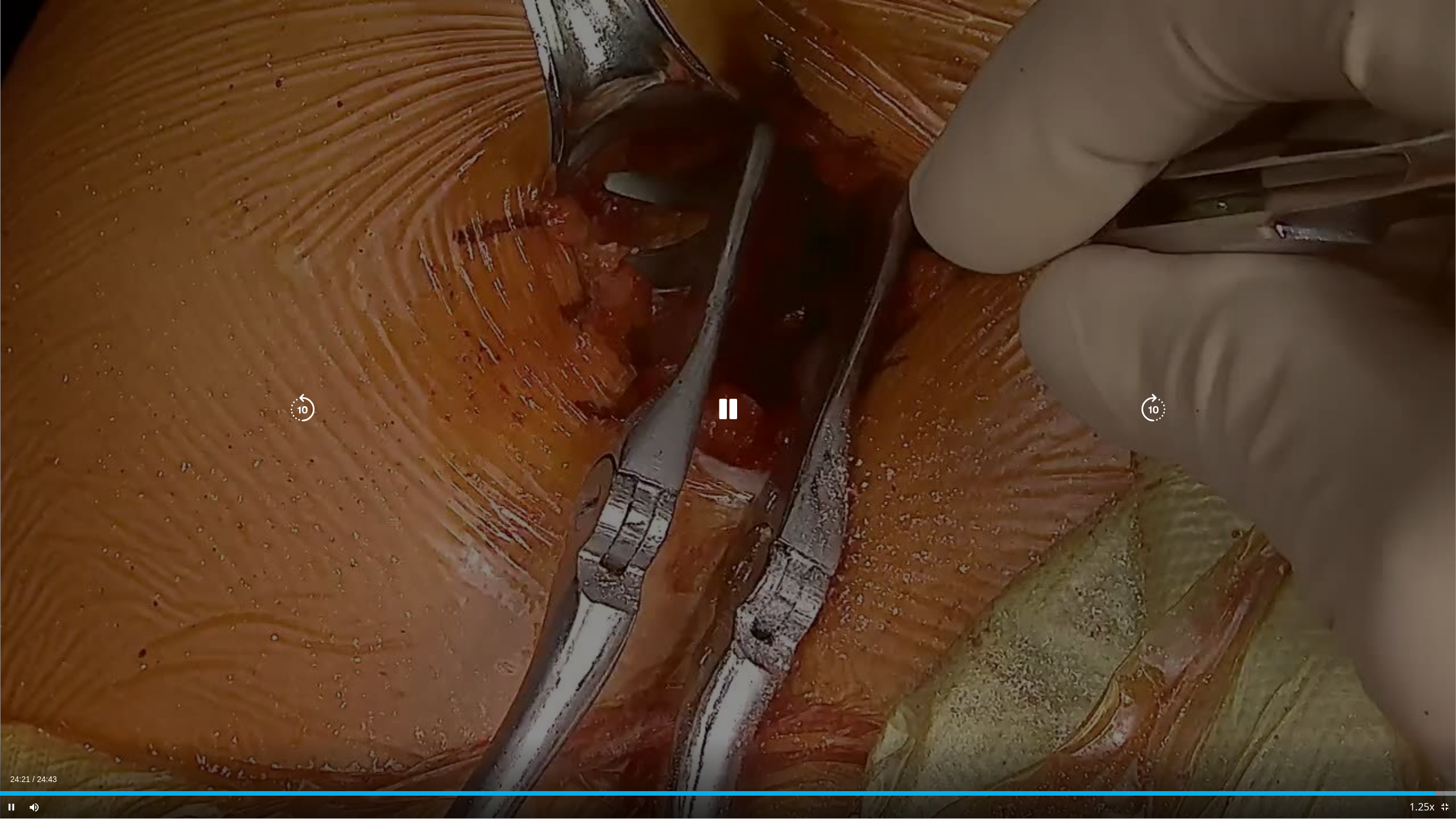
click at [593, 411] on div "Video Player" at bounding box center [728, 409] width 874 height 23
click at [592, 411] on div "Video Player" at bounding box center [728, 409] width 874 height 23
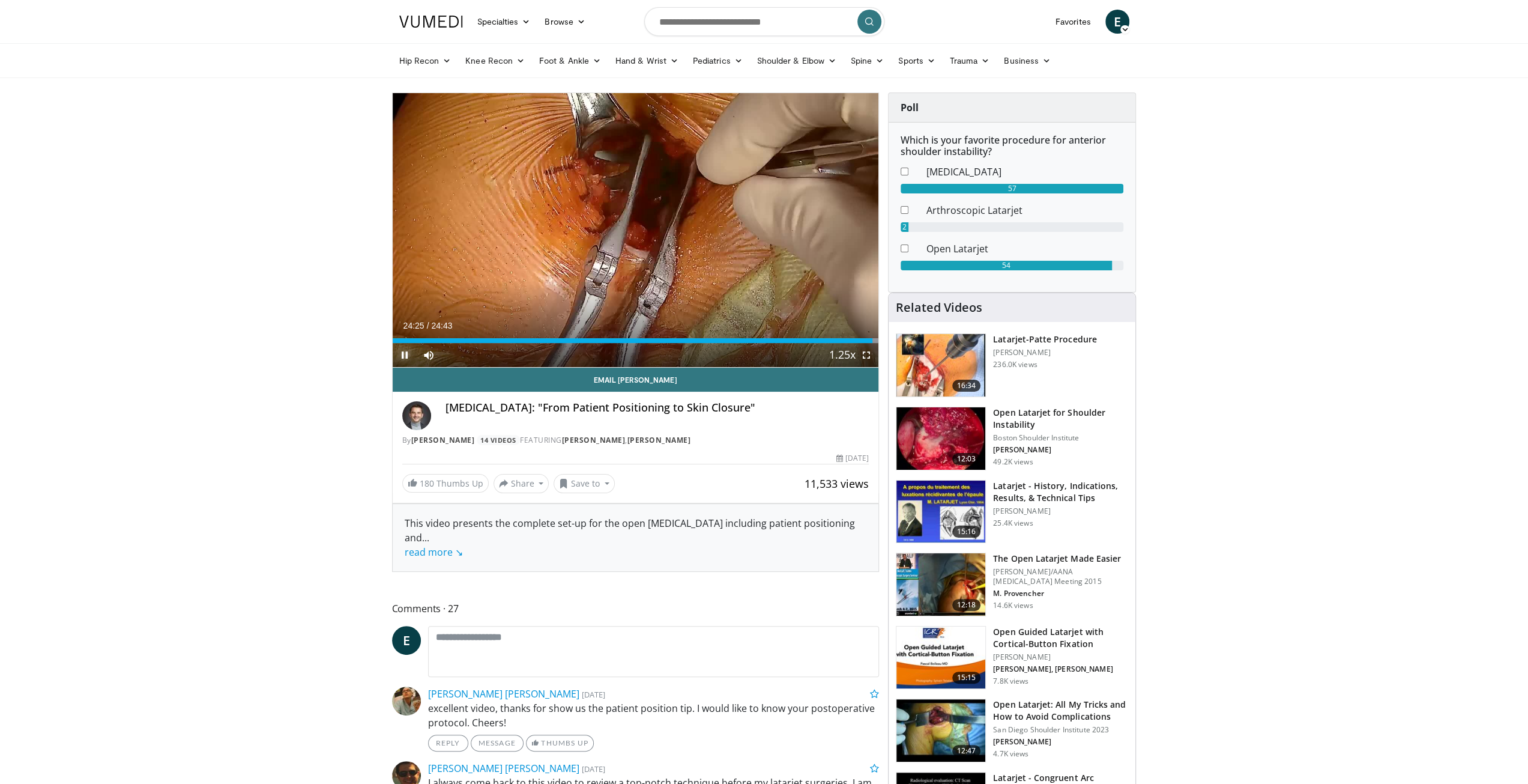
click at [410, 358] on span "Video Player" at bounding box center [405, 354] width 24 height 24
